Goal: Information Seeking & Learning: Learn about a topic

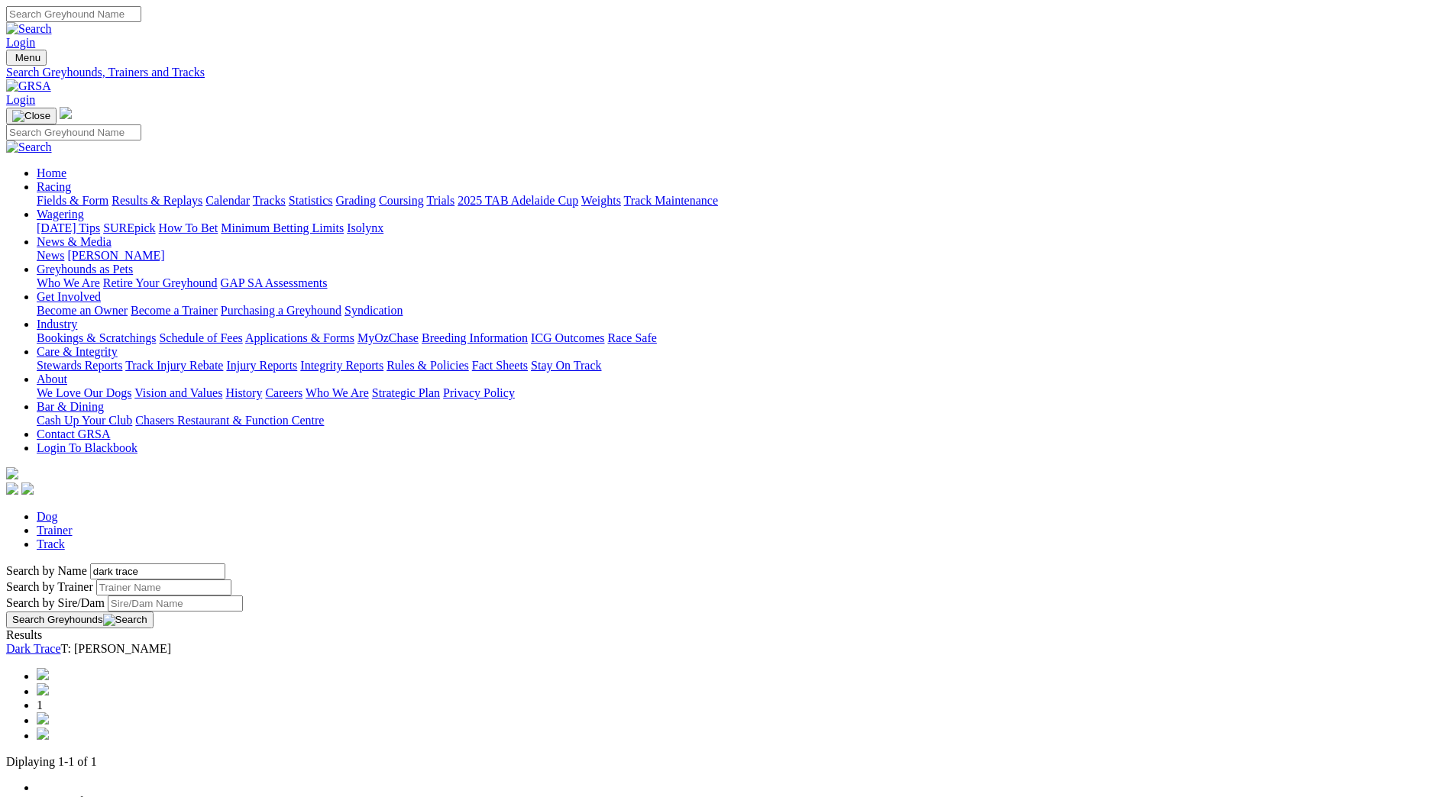
click at [61, 642] on link "Dark Trace" at bounding box center [33, 648] width 55 height 13
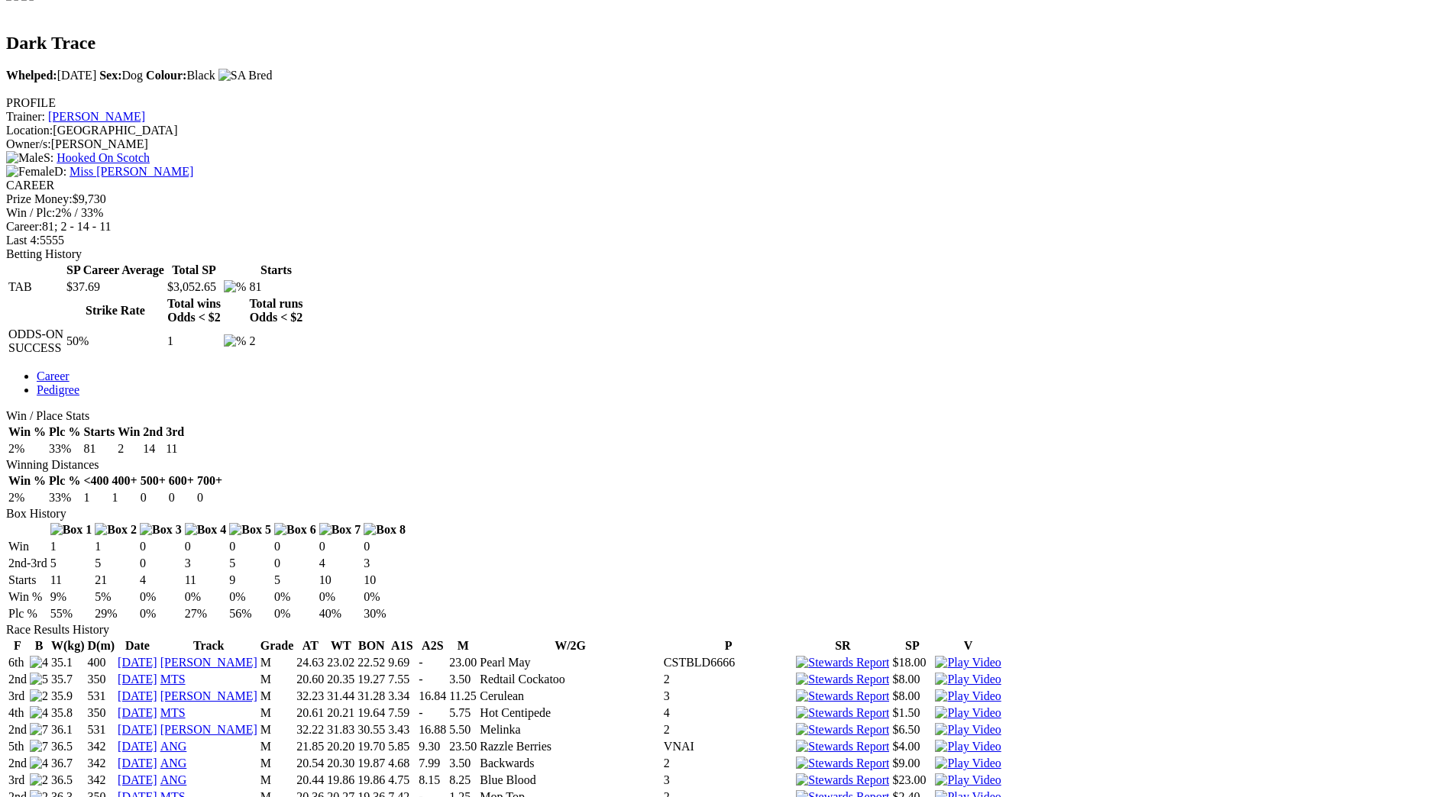
scroll to position [458, 0]
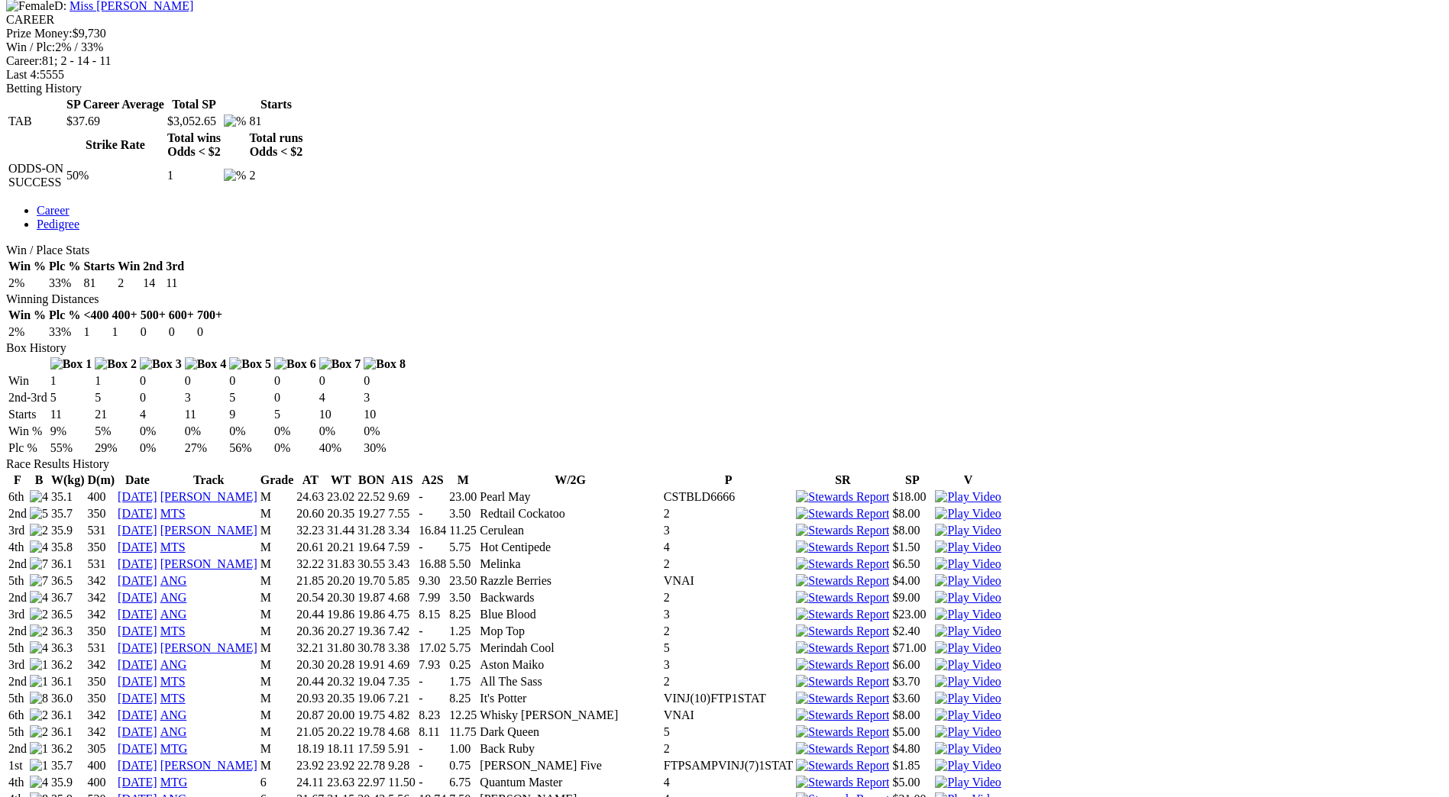
scroll to position [687, 0]
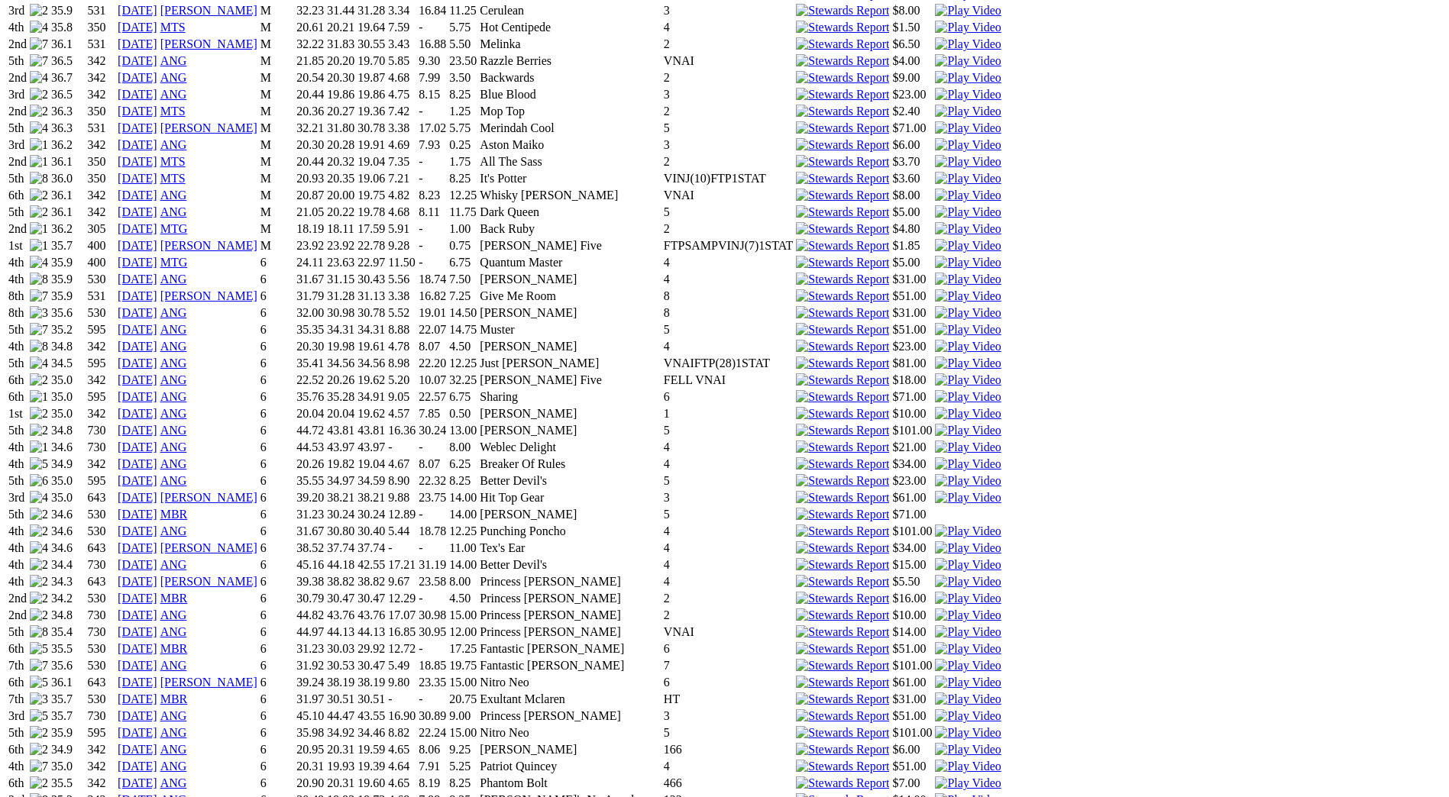
scroll to position [1222, 0]
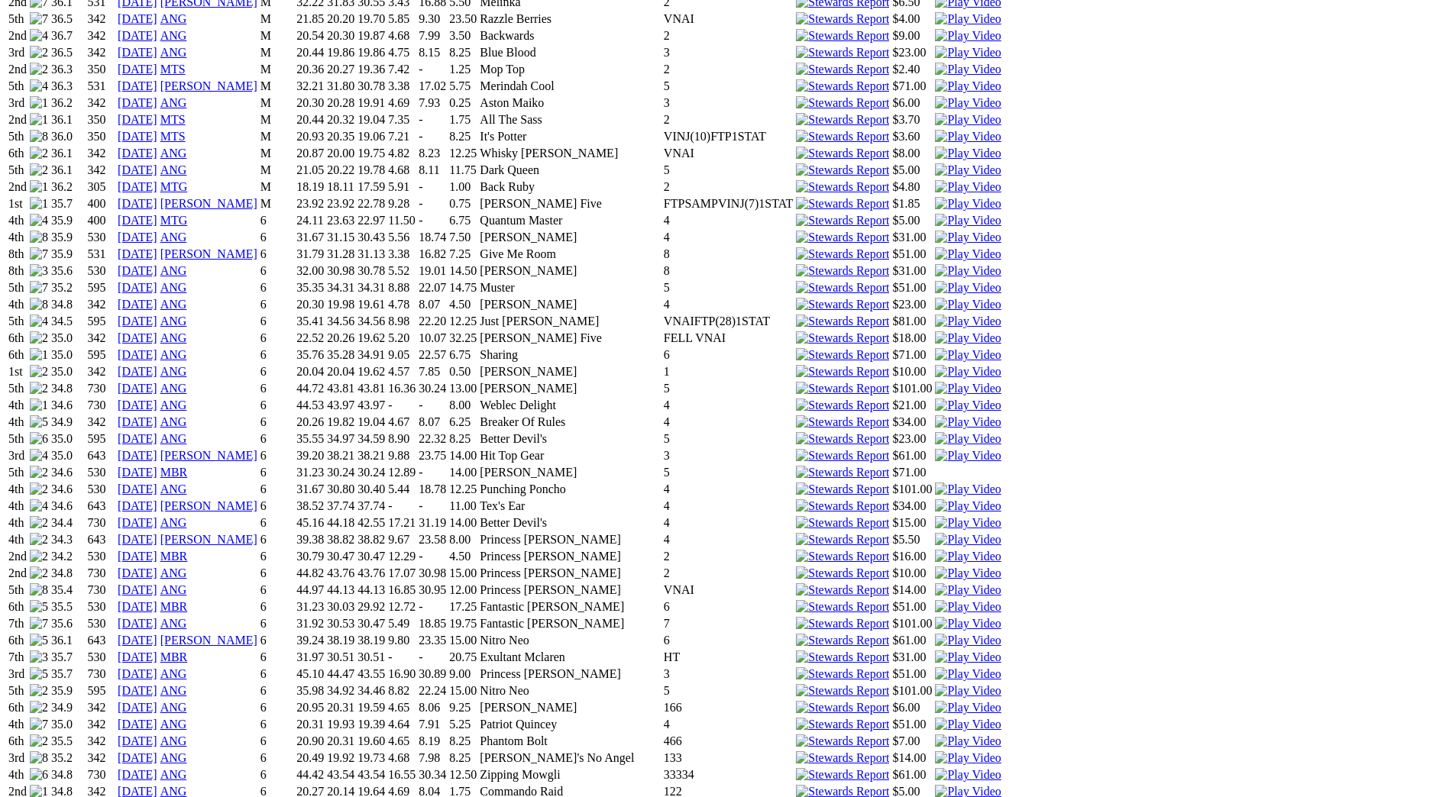
click at [157, 567] on link "18 Nov 24" at bounding box center [138, 573] width 40 height 13
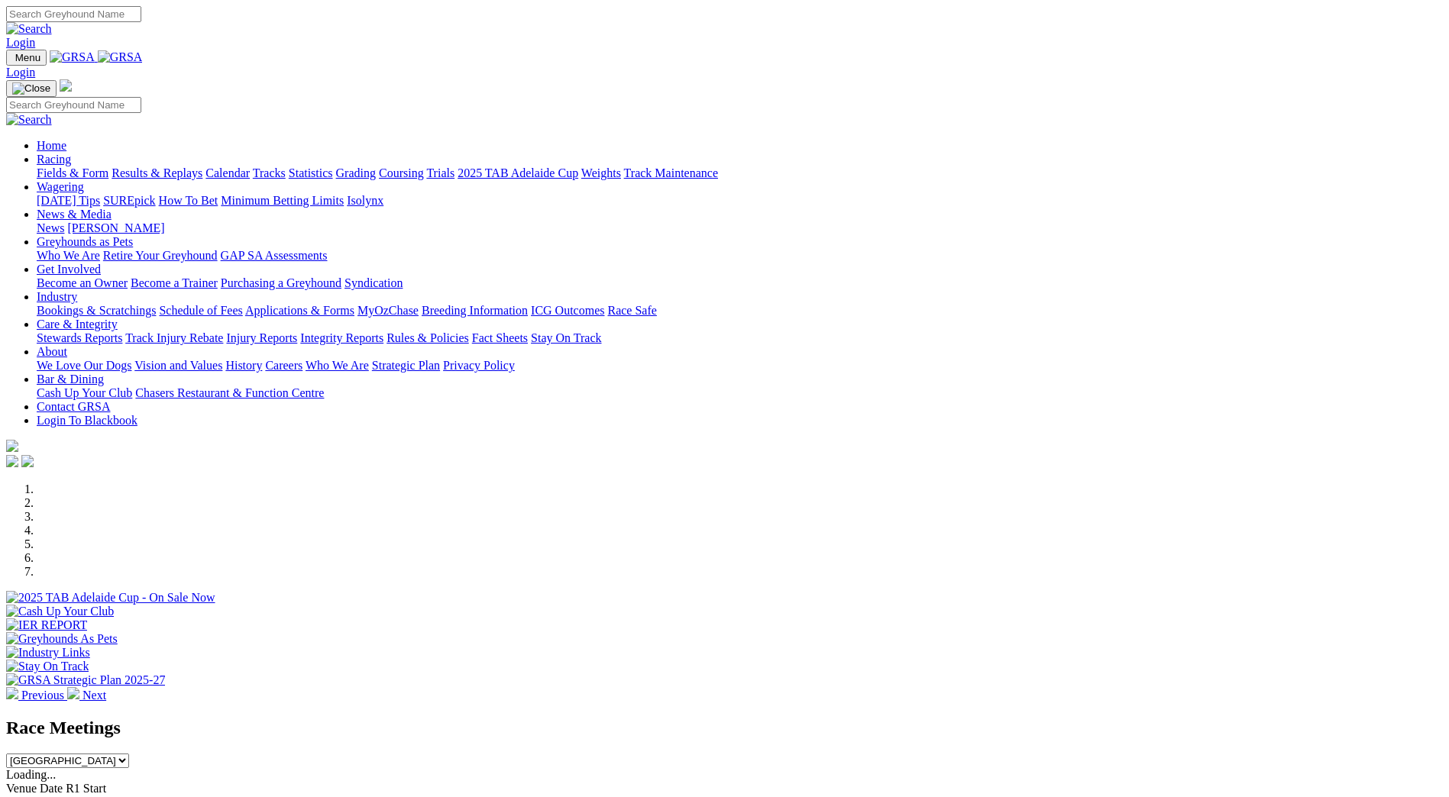
scroll to position [382, 0]
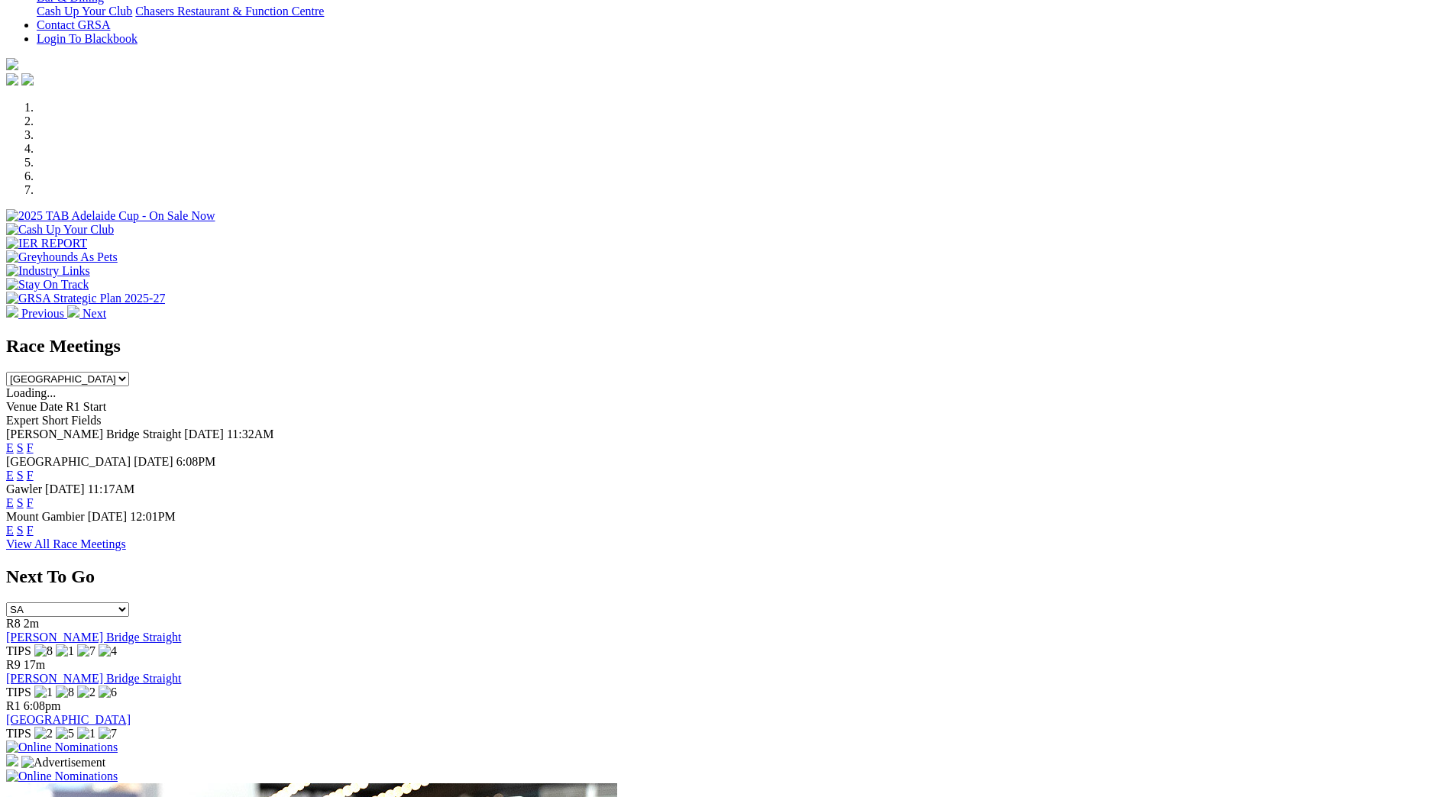
click at [34, 524] on link "F" at bounding box center [30, 530] width 7 height 13
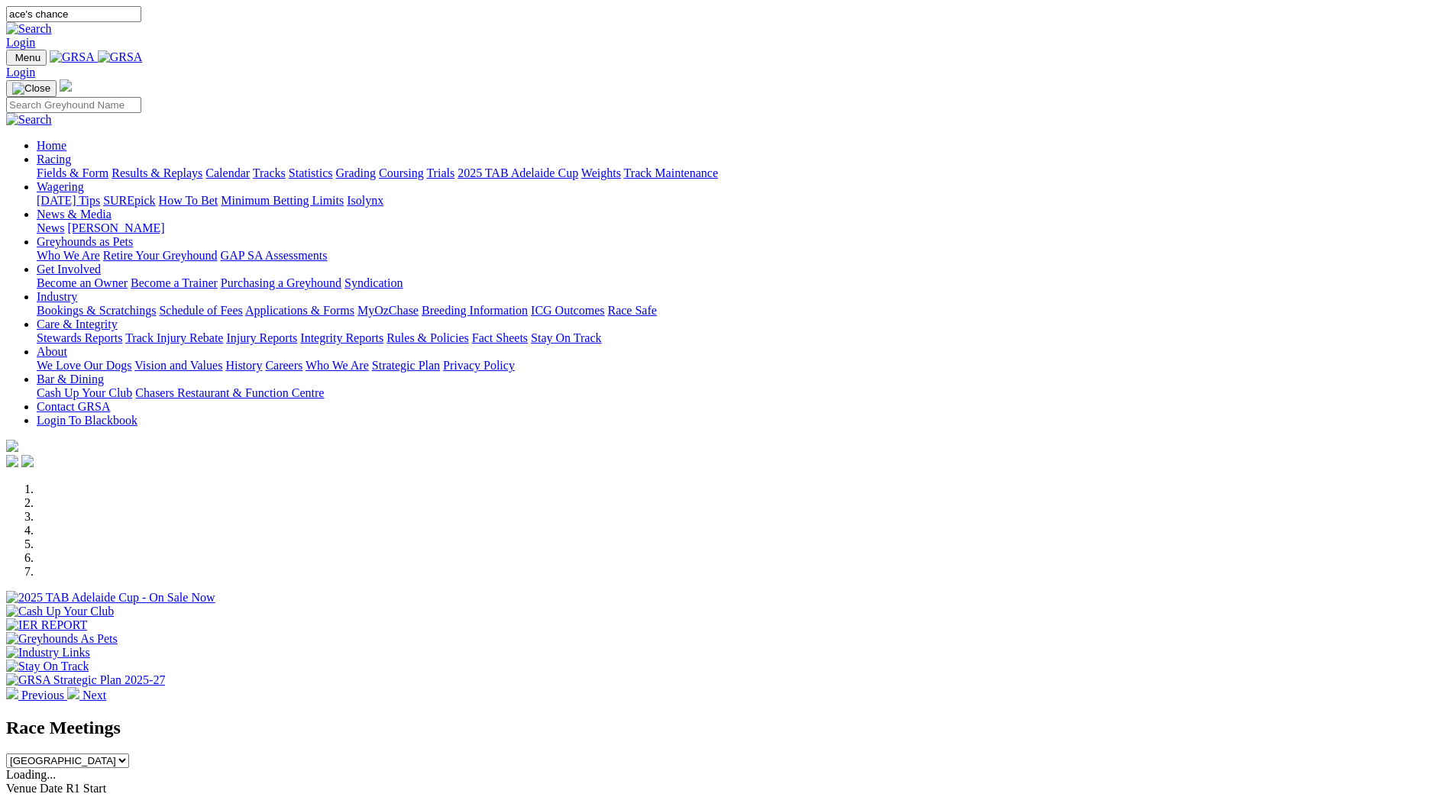
type input "ace's chance"
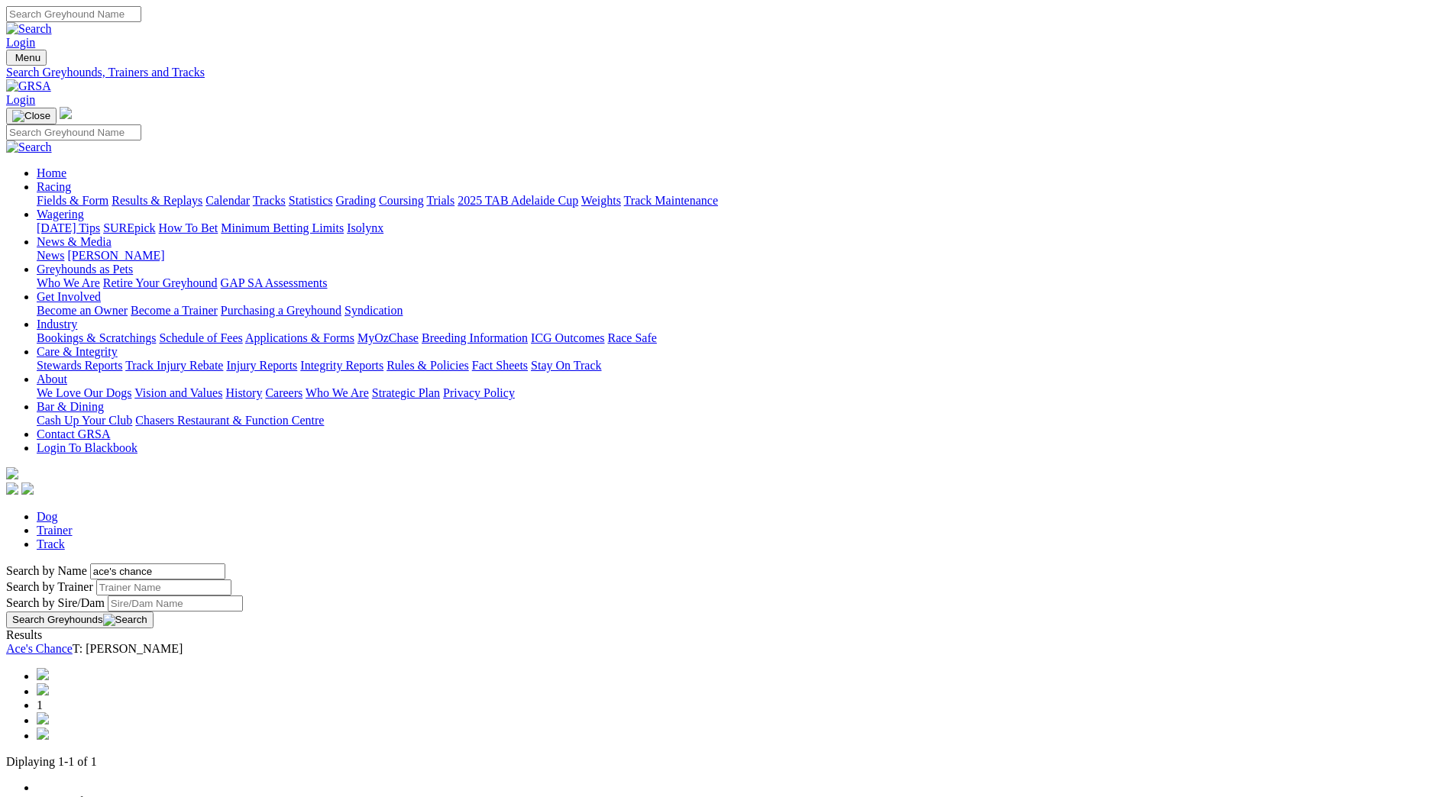
click at [73, 642] on link "Ace's Chance" at bounding box center [39, 648] width 66 height 13
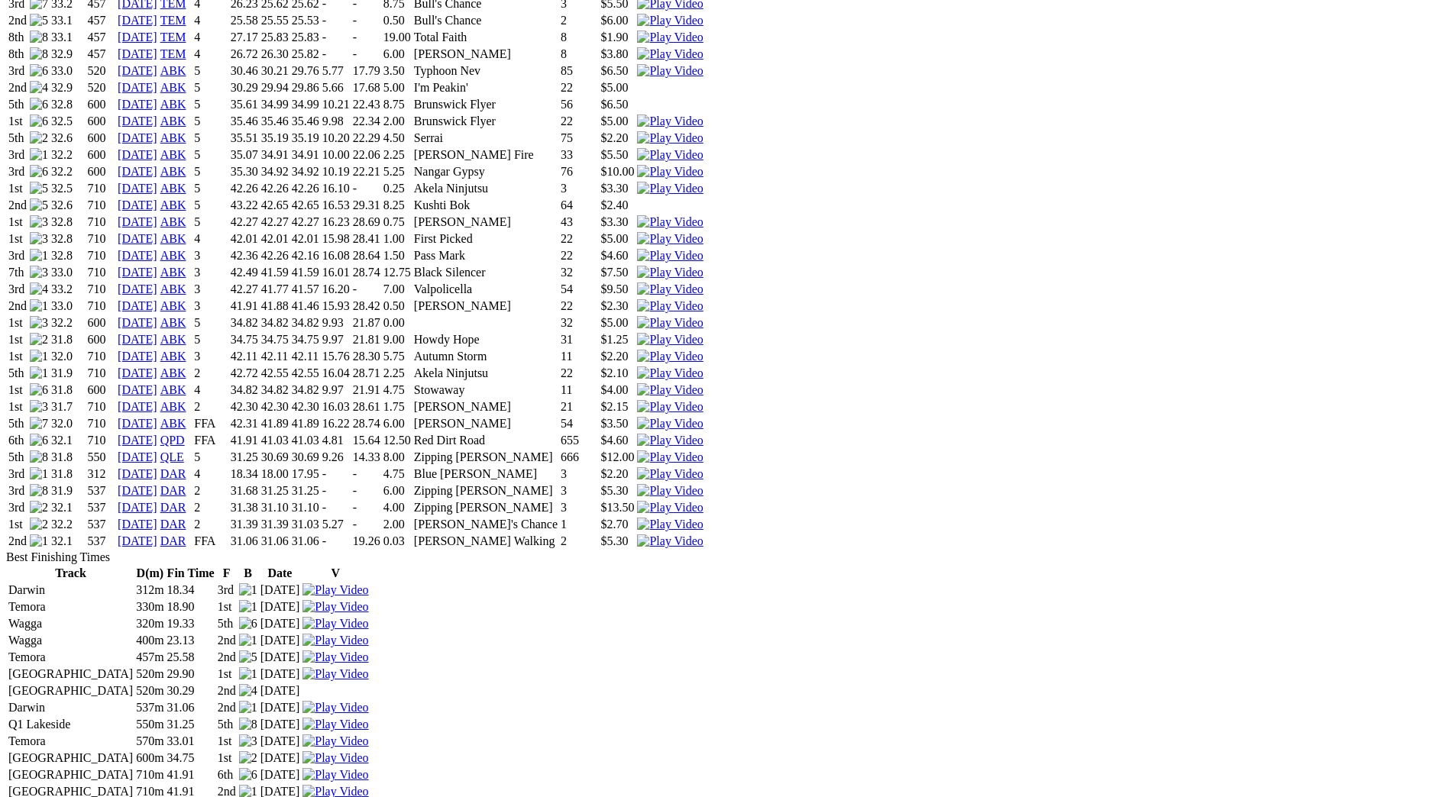
scroll to position [1757, 0]
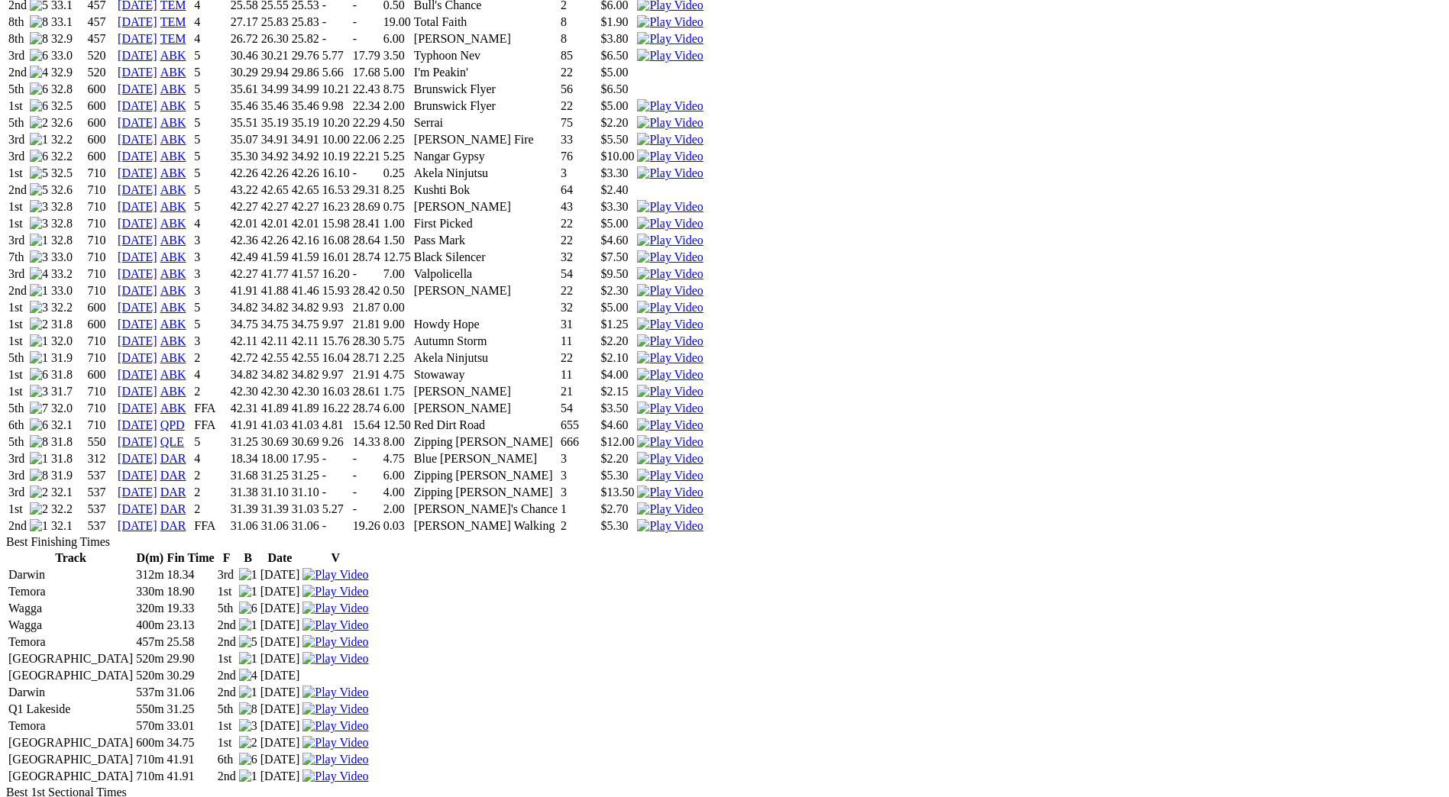
click at [703, 419] on img at bounding box center [670, 426] width 66 height 14
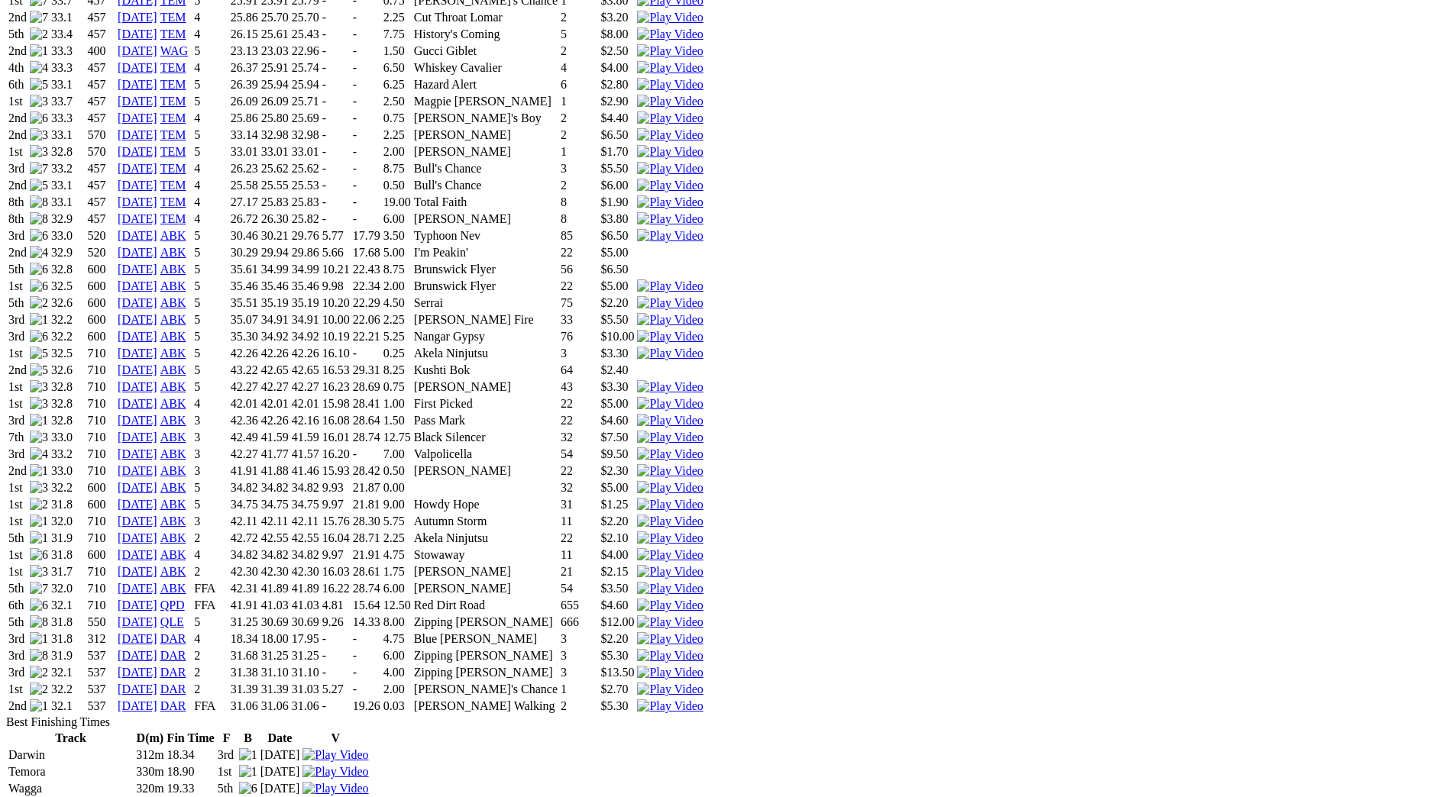
scroll to position [1604, 0]
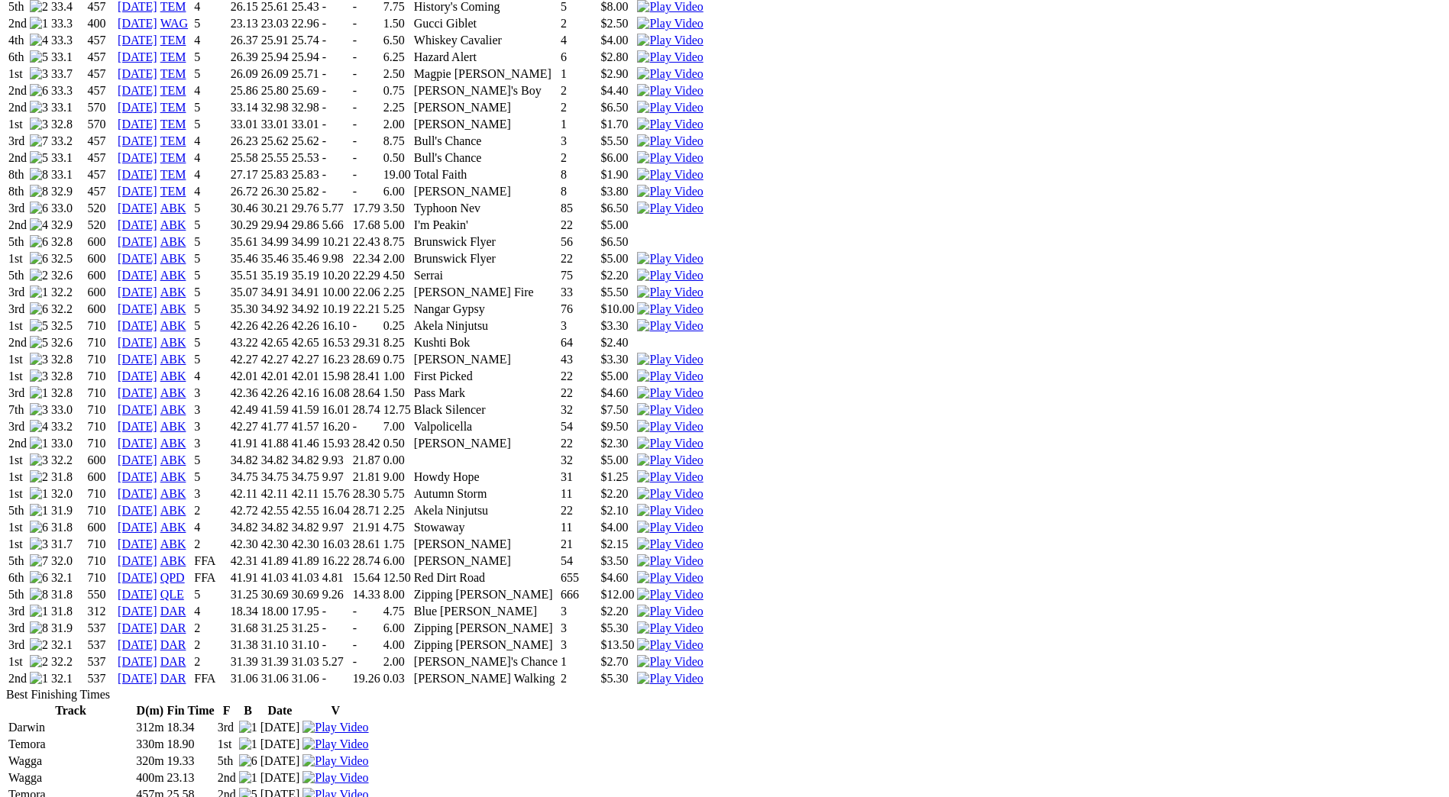
click at [703, 538] on img at bounding box center [670, 545] width 66 height 14
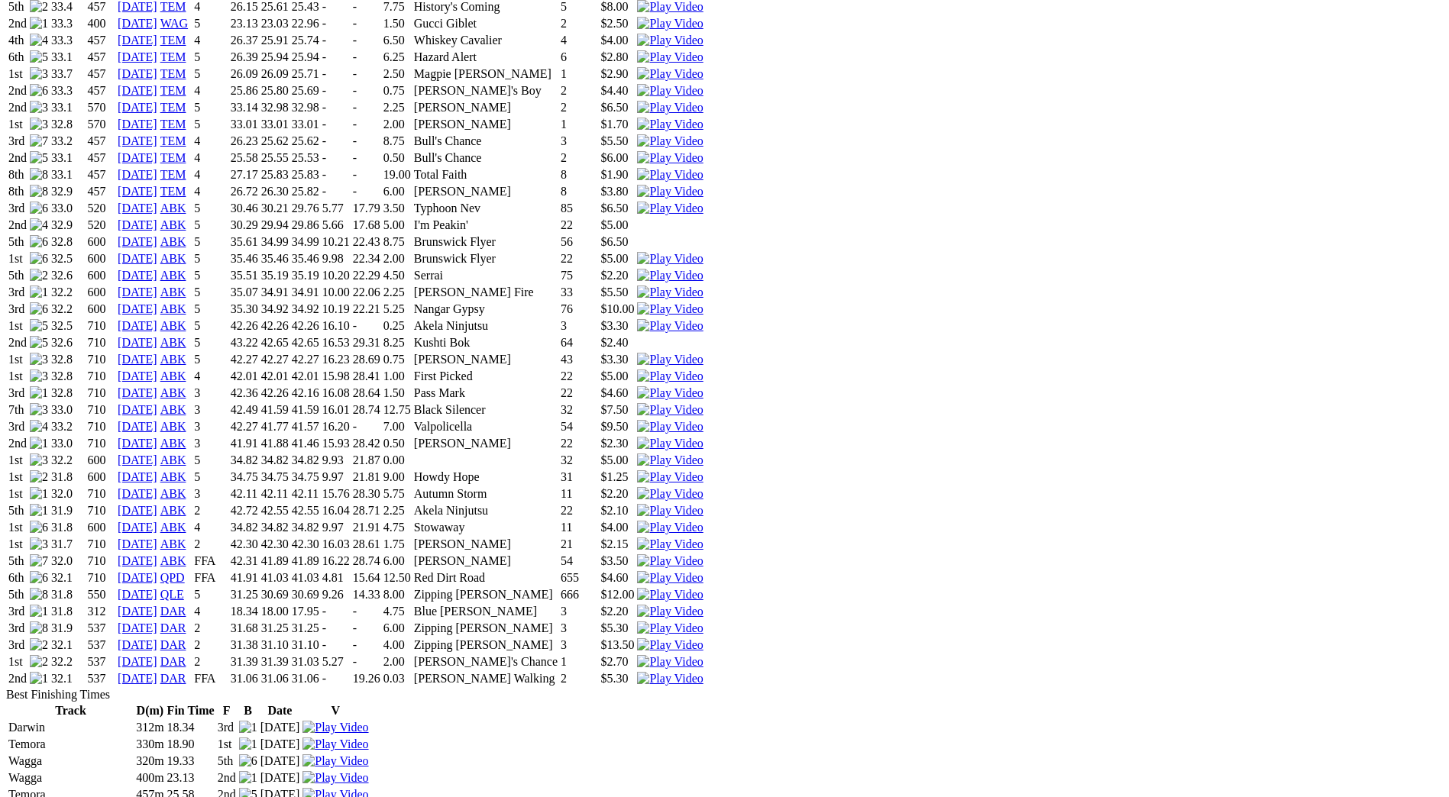
click at [157, 487] on link "[DATE]" at bounding box center [138, 493] width 40 height 13
